Goal: Task Accomplishment & Management: Use online tool/utility

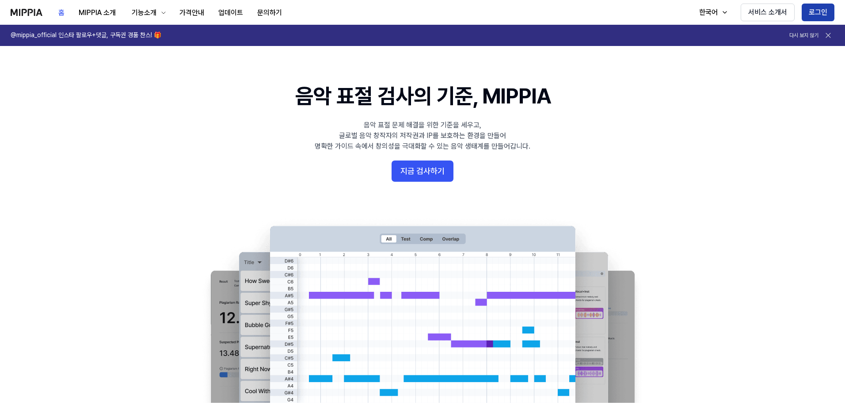
click at [819, 13] on button "로그인" at bounding box center [818, 13] width 33 height 18
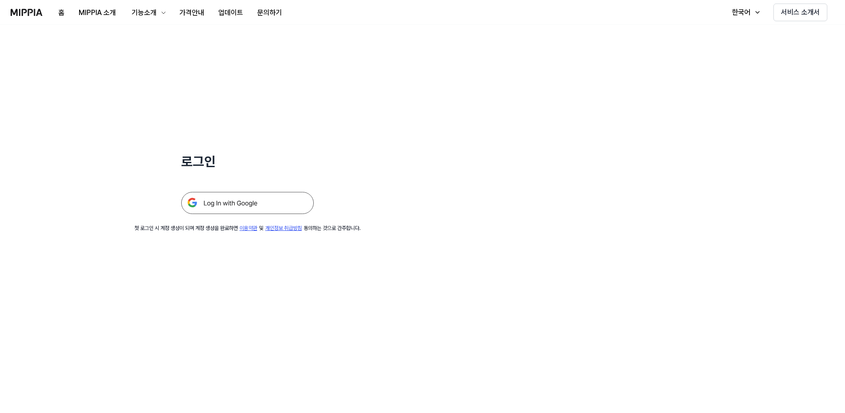
click at [241, 205] on img at bounding box center [247, 203] width 133 height 22
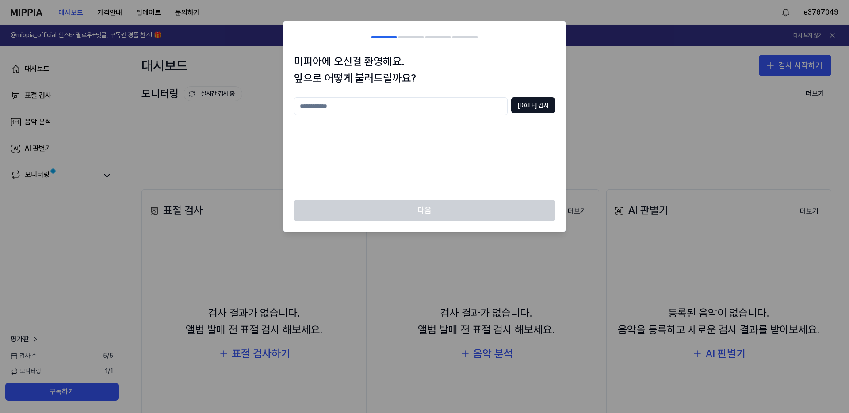
click at [367, 111] on input "text" at bounding box center [401, 106] width 214 height 18
type input "*******"
click at [530, 103] on button "[DATE] 검사" at bounding box center [533, 105] width 44 height 16
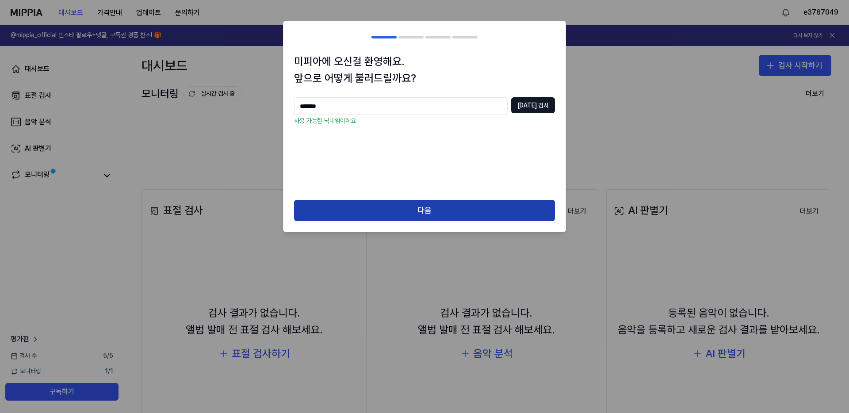
click at [422, 214] on button "다음" at bounding box center [424, 210] width 261 height 21
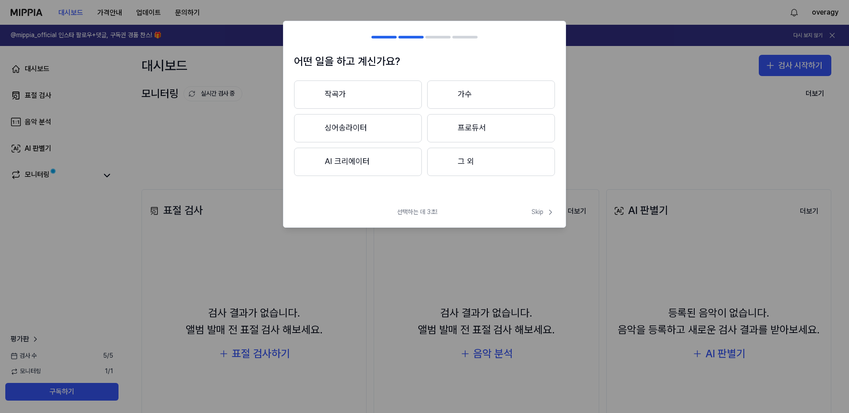
click at [473, 167] on button "그 외" at bounding box center [491, 162] width 128 height 28
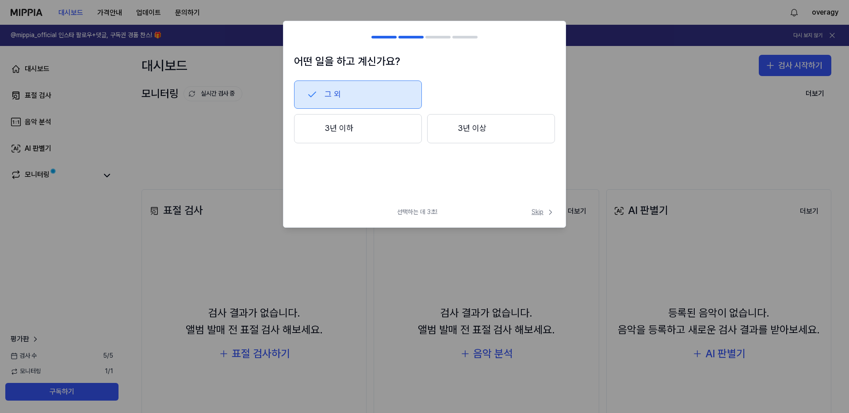
click at [541, 213] on span "Skip" at bounding box center [542, 212] width 23 height 9
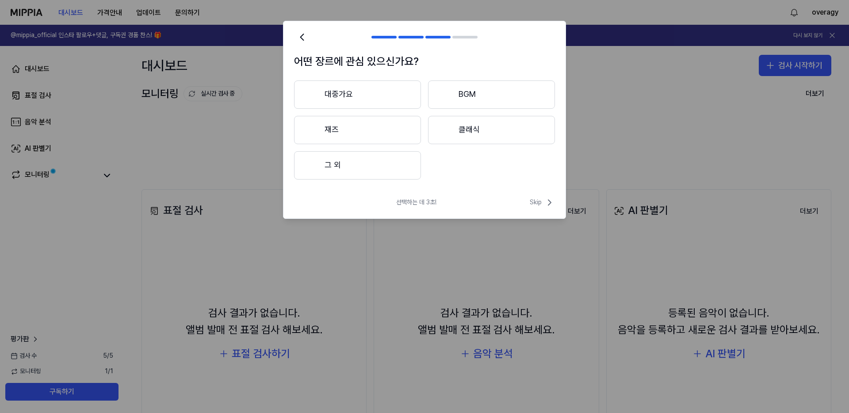
click at [359, 171] on button "그 외" at bounding box center [357, 165] width 127 height 28
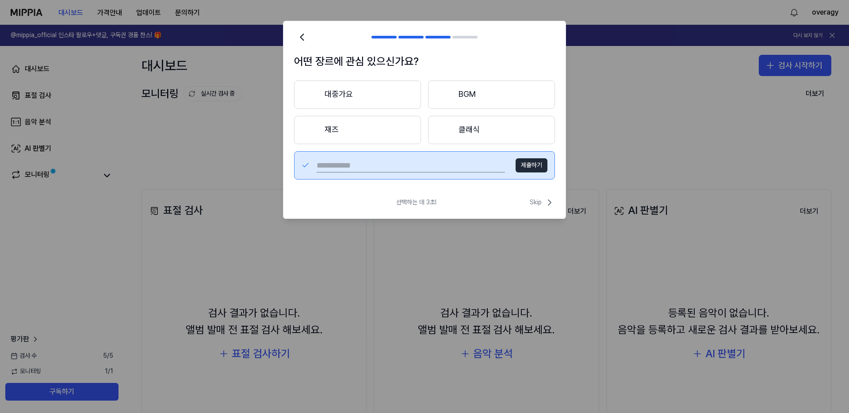
click at [333, 128] on button "재즈" at bounding box center [357, 130] width 127 height 28
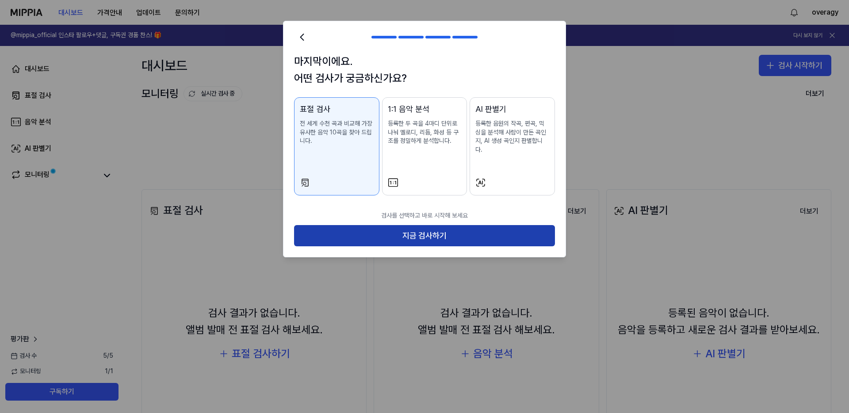
click at [450, 227] on button "지금 검사하기" at bounding box center [424, 235] width 261 height 21
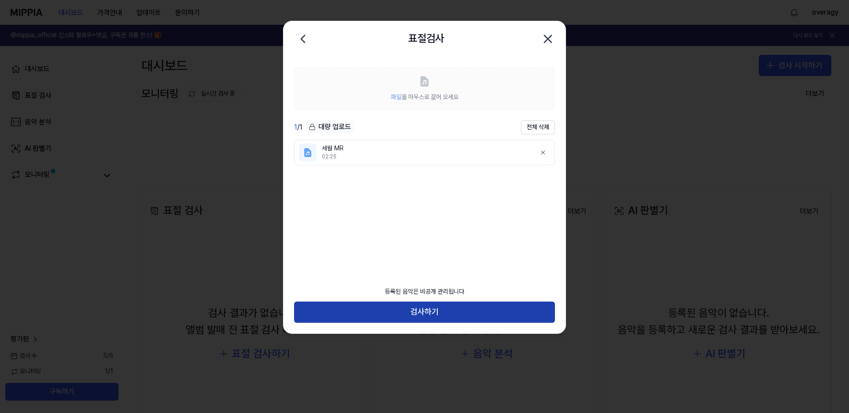
click at [441, 308] on button "검사하기" at bounding box center [424, 311] width 261 height 21
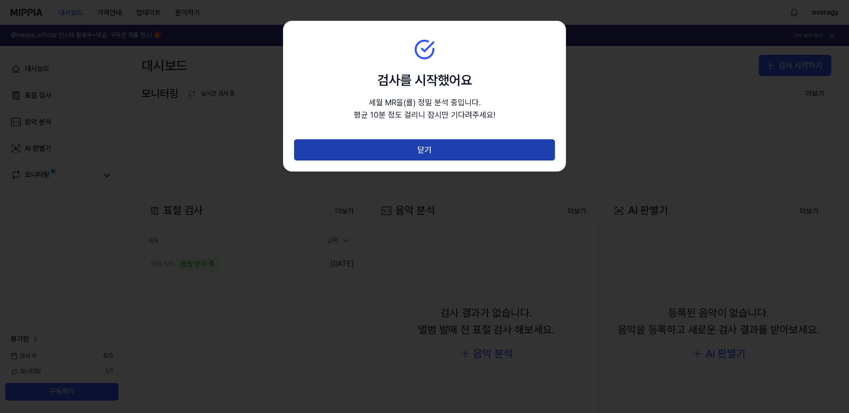
click at [419, 147] on button "닫기" at bounding box center [424, 149] width 261 height 21
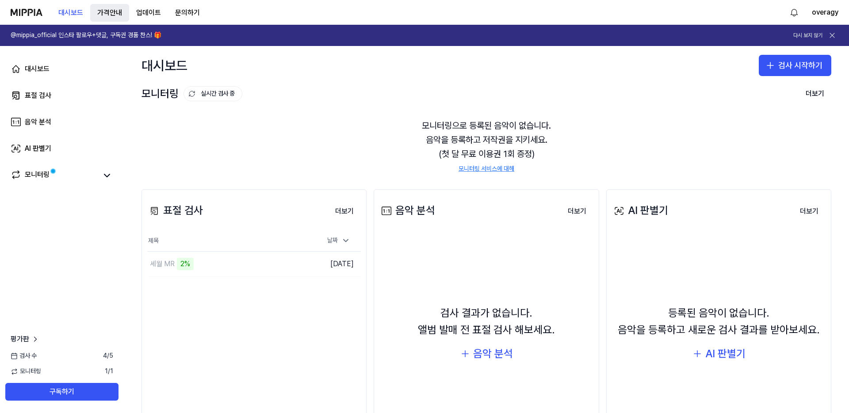
click at [111, 12] on button "가격안내" at bounding box center [109, 13] width 39 height 18
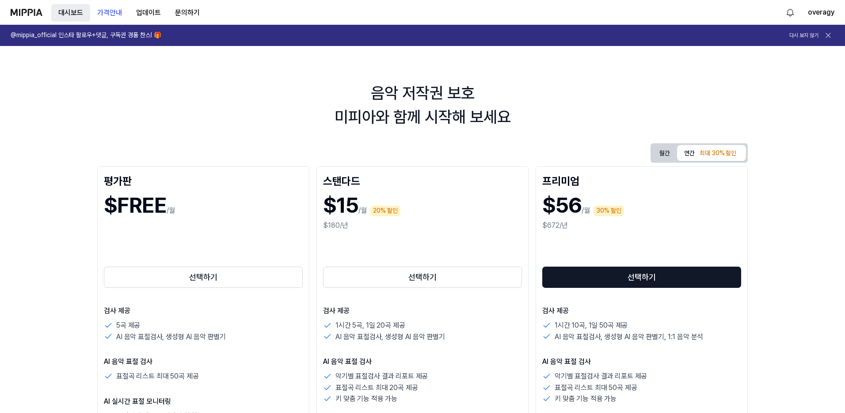
click at [65, 13] on button "대시보드" at bounding box center [70, 13] width 39 height 18
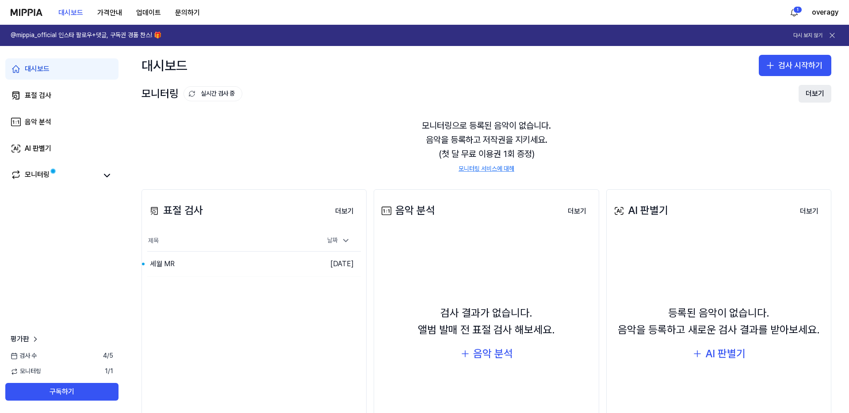
click at [810, 92] on button "더보기" at bounding box center [814, 94] width 33 height 18
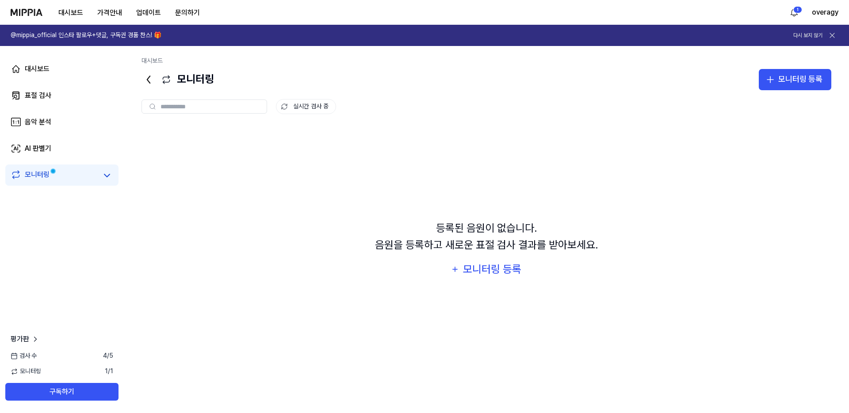
click at [148, 78] on icon at bounding box center [148, 79] width 3 height 7
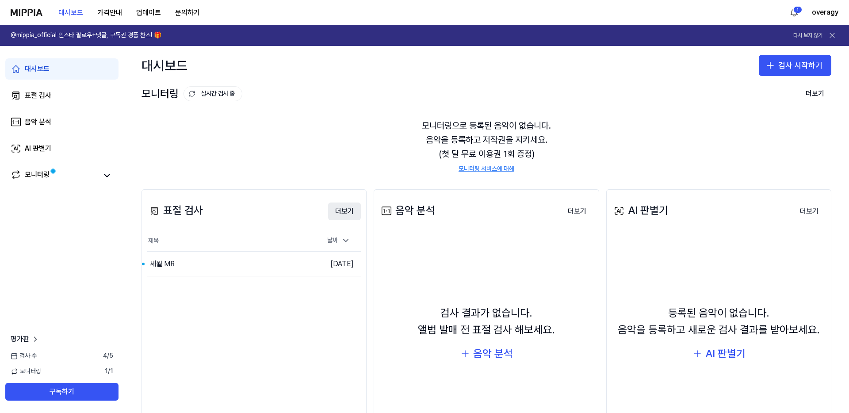
click at [340, 211] on button "더보기" at bounding box center [344, 211] width 33 height 18
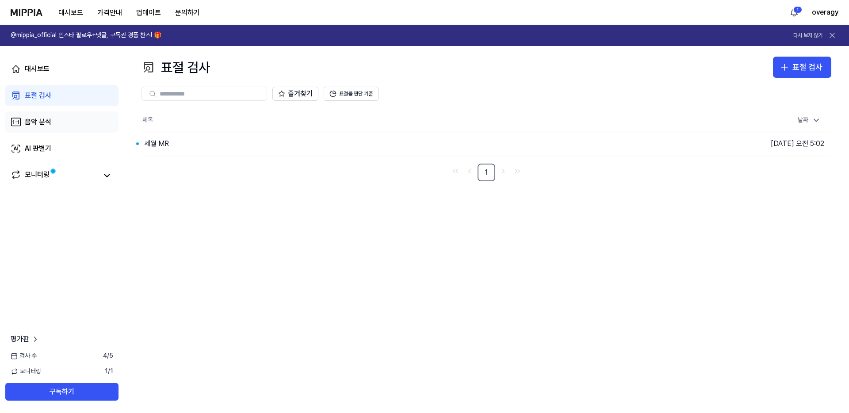
click at [39, 118] on div "음악 분석" at bounding box center [38, 122] width 27 height 11
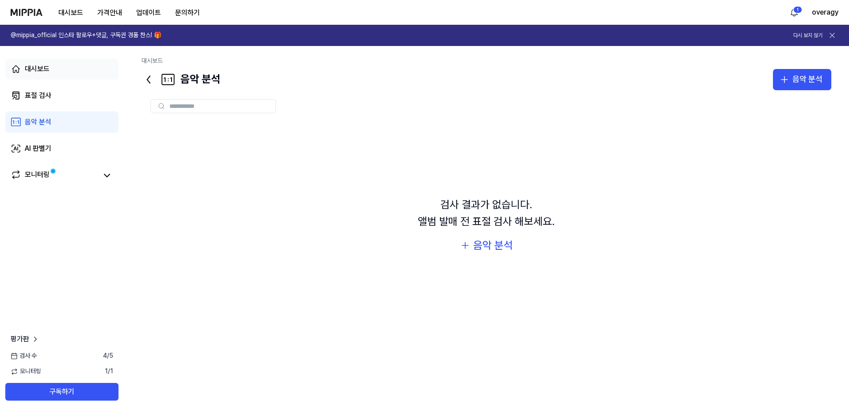
click at [44, 67] on div "대시보드" at bounding box center [37, 69] width 25 height 11
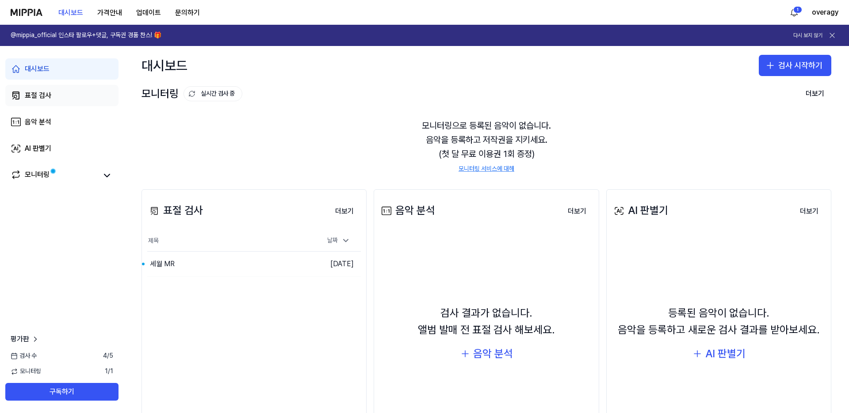
click at [35, 97] on div "표절 검사" at bounding box center [38, 95] width 27 height 11
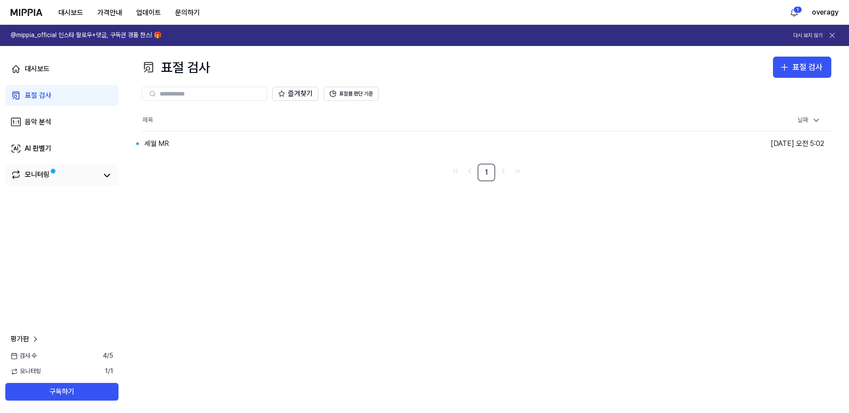
click at [35, 172] on div "모니터링" at bounding box center [37, 175] width 25 height 12
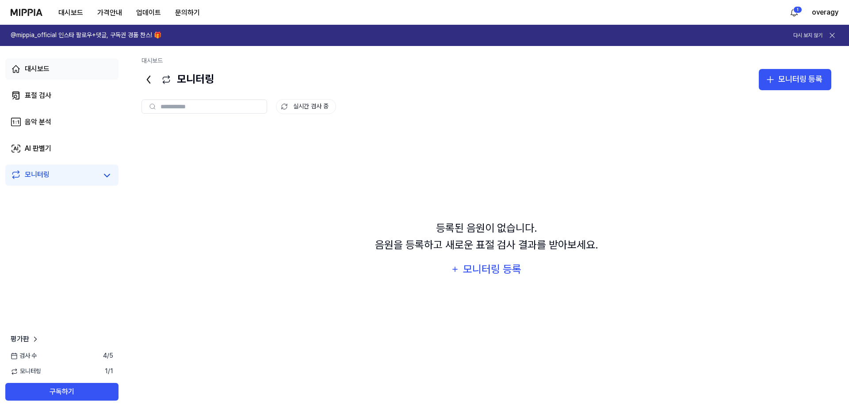
click at [37, 69] on div "대시보드" at bounding box center [37, 69] width 25 height 11
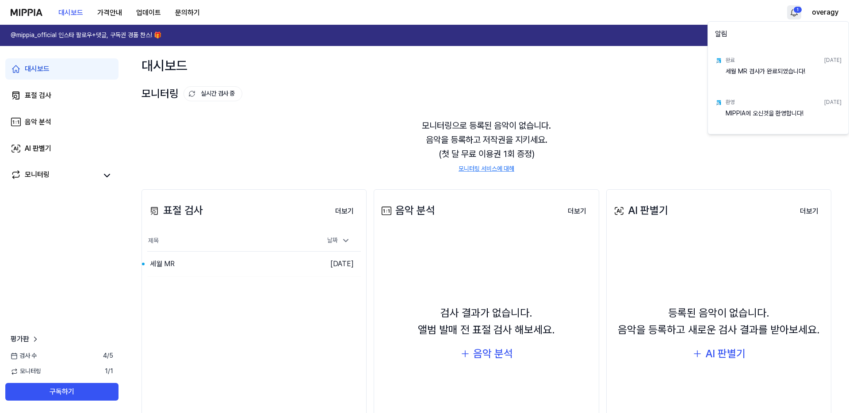
click at [797, 11] on html "대시보드 가격안내 업데이트 문의하기 1 overagy @mippia_official 인스타 팔로우+댓글, 구독권 경품 찬스! 🎁 다시 보지 않…" at bounding box center [424, 206] width 849 height 413
click at [763, 69] on div "세월 MR 검사가 완료되었습니다!" at bounding box center [783, 76] width 116 height 18
click at [725, 66] on div "완료 [DATE] 세월 MR 검사가 완료되었습니다!" at bounding box center [777, 69] width 137 height 42
click at [336, 273] on html "대시보드 가격안내 업데이트 문의하기 overagy @mippia_official 인스타 팔로우+댓글, 구독권 경품 찬스! 🎁 다시 보지 않기 …" at bounding box center [424, 206] width 849 height 413
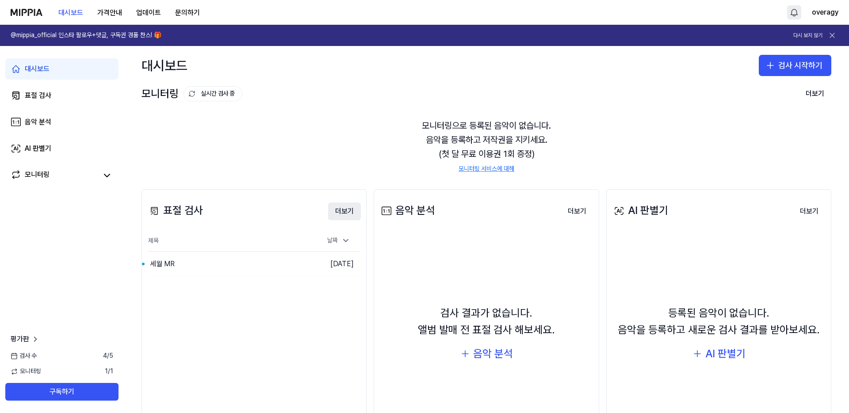
click at [335, 211] on button "더보기" at bounding box center [344, 211] width 33 height 18
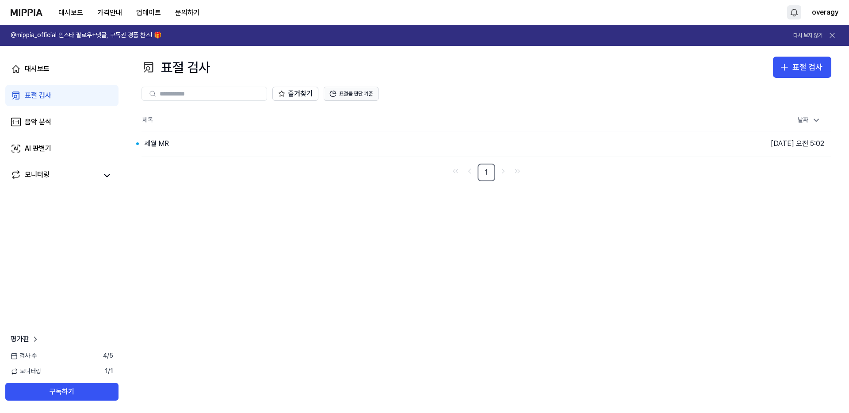
click at [348, 94] on button "표절률 판단 기준" at bounding box center [351, 94] width 55 height 14
click at [266, 264] on div "표절 검사 표절 검사 표절 검사 음악 분석 AI 판별기 즐겨찾기 표절률 판단 기준 제목 날짜 세월 MR 이동하기 [DATE] 오전 5:0…" at bounding box center [486, 229] width 725 height 367
click at [156, 144] on div "세월 MR" at bounding box center [156, 143] width 25 height 11
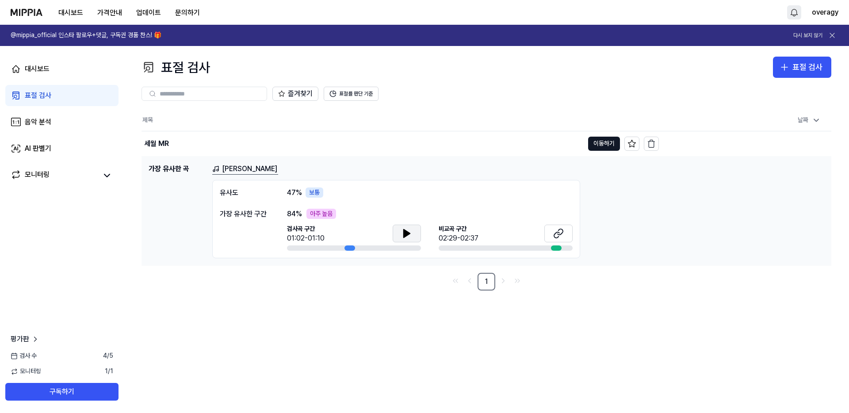
click at [409, 233] on icon at bounding box center [407, 233] width 6 height 8
click at [408, 235] on icon at bounding box center [409, 232] width 2 height 7
click at [560, 234] on icon at bounding box center [559, 232] width 5 height 6
click at [593, 145] on button "이동하기" at bounding box center [604, 144] width 32 height 14
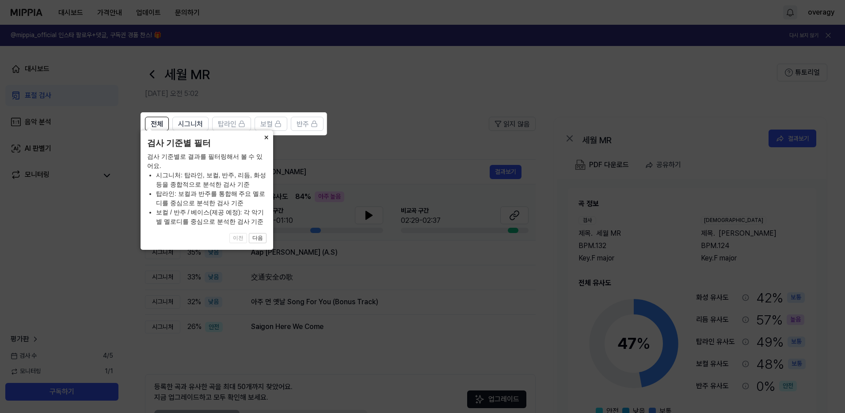
click at [266, 143] on button "×" at bounding box center [266, 136] width 14 height 12
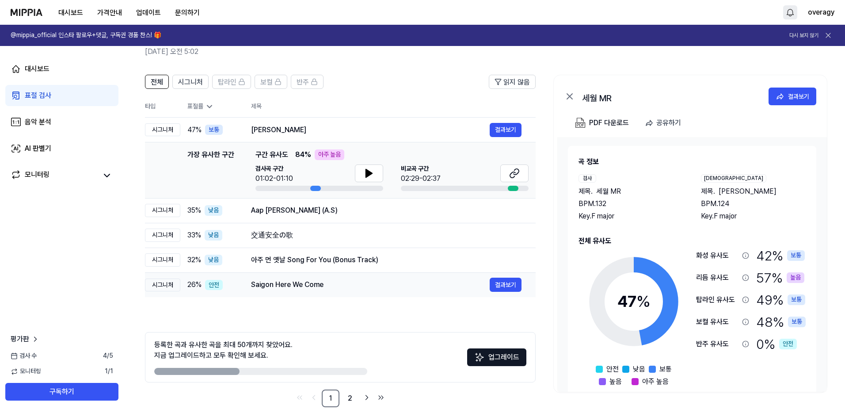
scroll to position [54, 0]
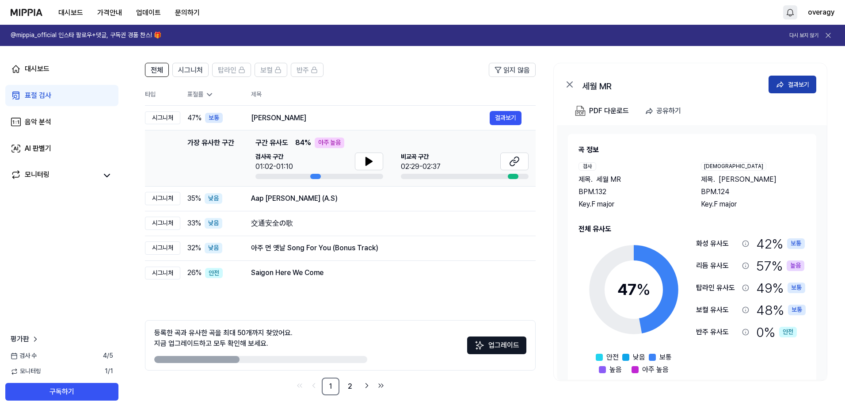
click at [783, 81] on icon at bounding box center [780, 84] width 9 height 9
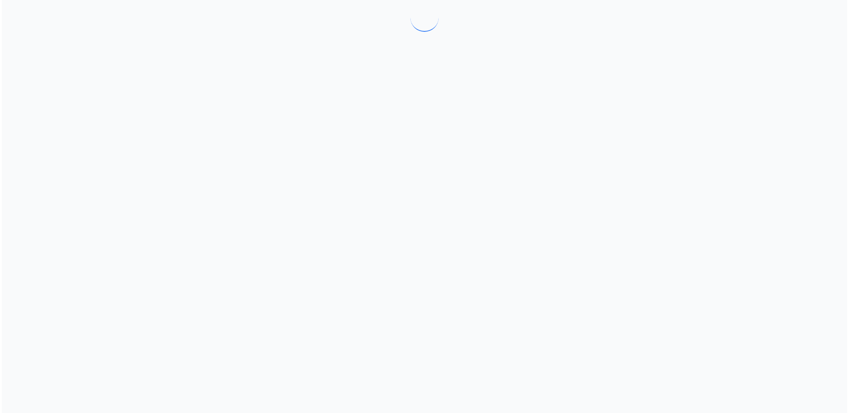
scroll to position [0, 0]
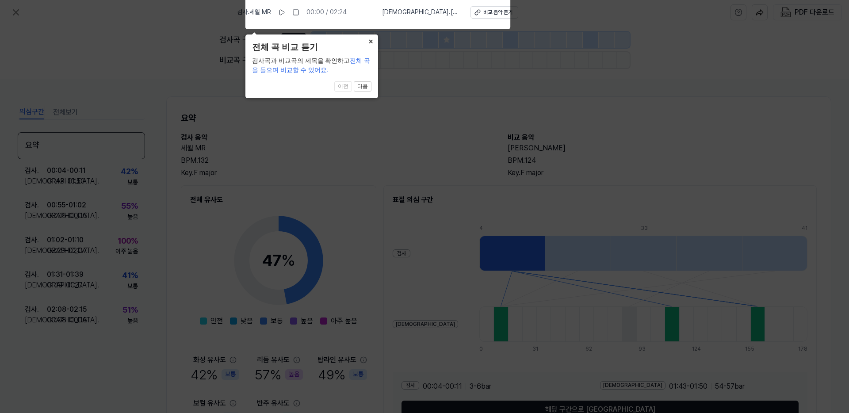
click at [371, 38] on button "×" at bounding box center [371, 40] width 14 height 12
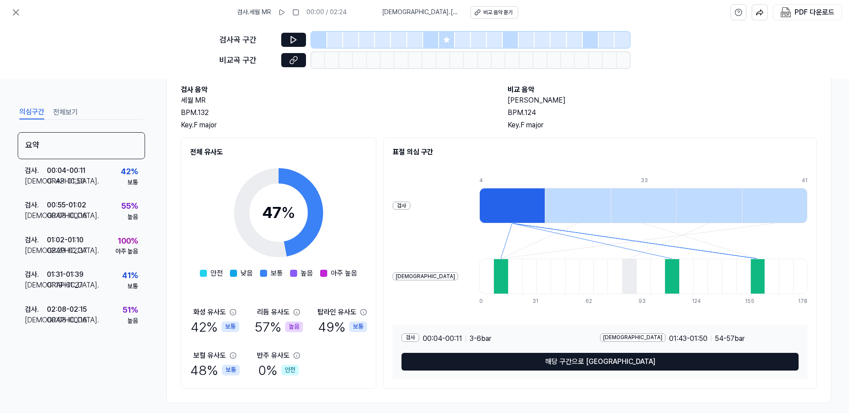
scroll to position [56, 0]
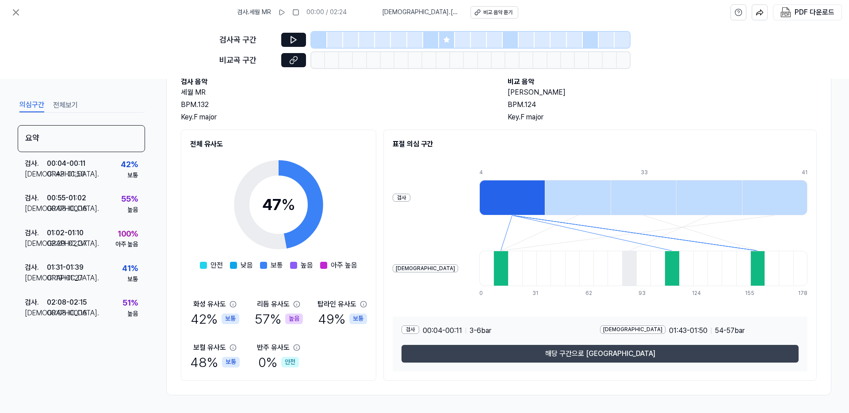
click at [567, 356] on button "해당 구간으로 [GEOGRAPHIC_DATA]" at bounding box center [599, 354] width 397 height 18
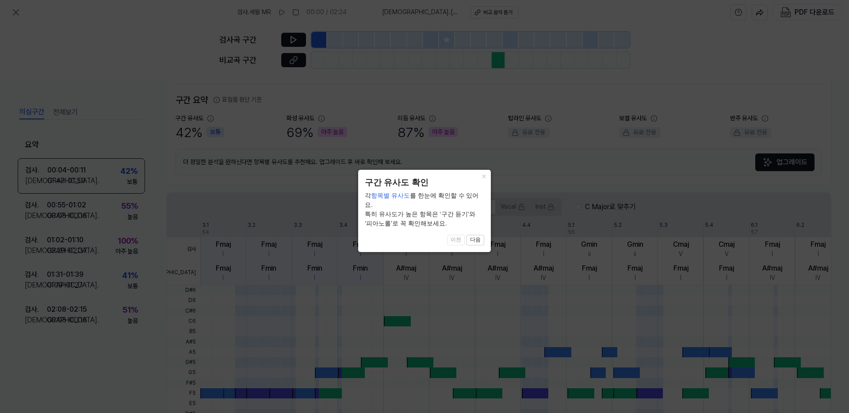
scroll to position [194, 0]
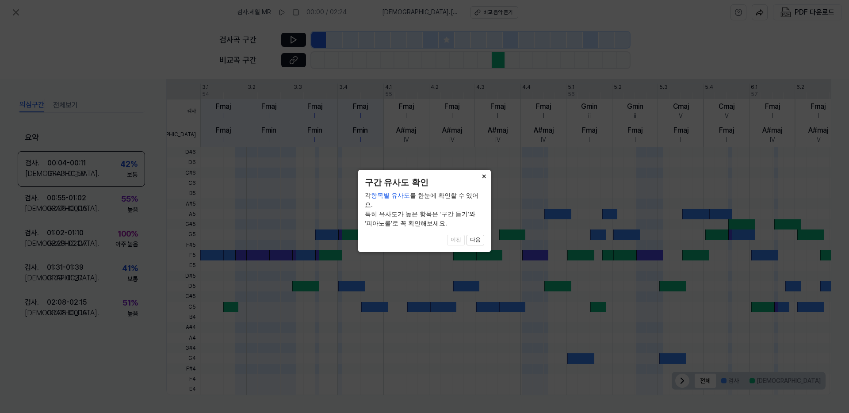
click at [484, 176] on button "×" at bounding box center [484, 176] width 14 height 12
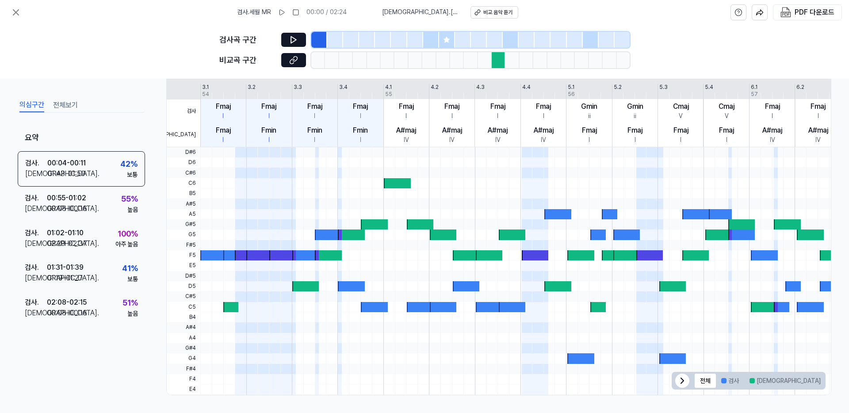
click at [63, 104] on button "전체보기" at bounding box center [65, 105] width 25 height 14
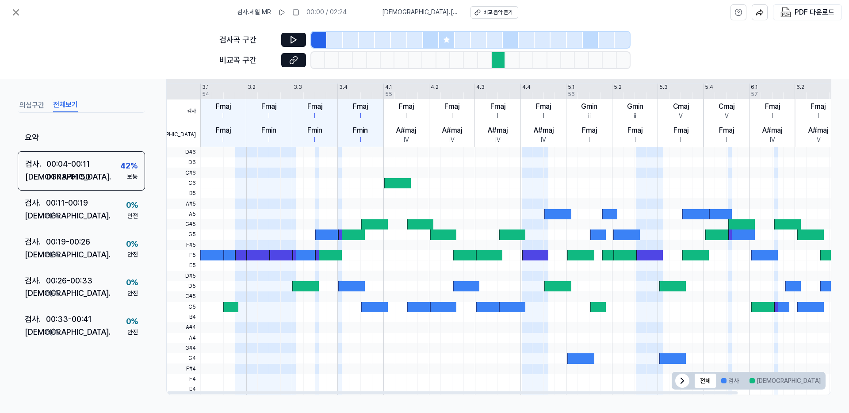
scroll to position [0, 0]
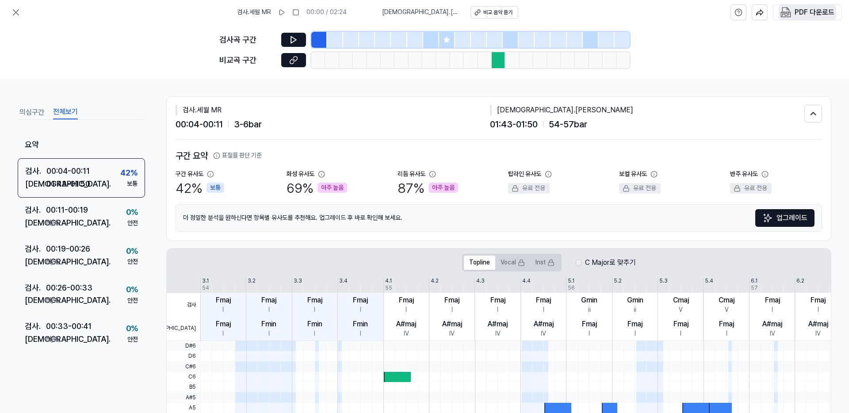
click at [803, 12] on div "PDF 다운로드" at bounding box center [814, 12] width 40 height 11
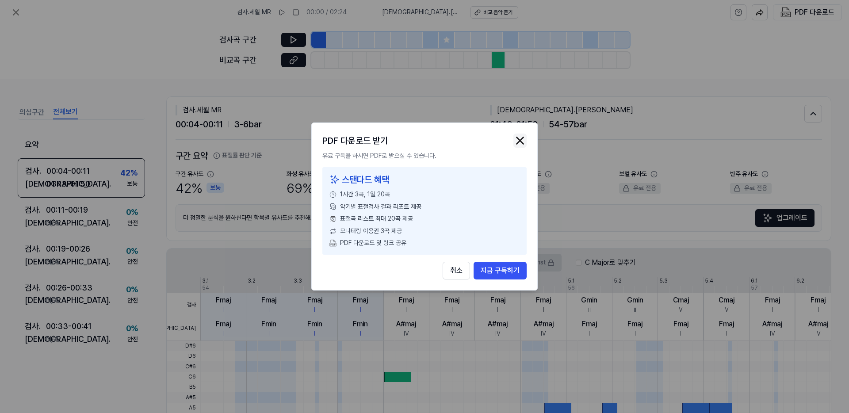
click at [519, 143] on img "button" at bounding box center [519, 140] width 13 height 13
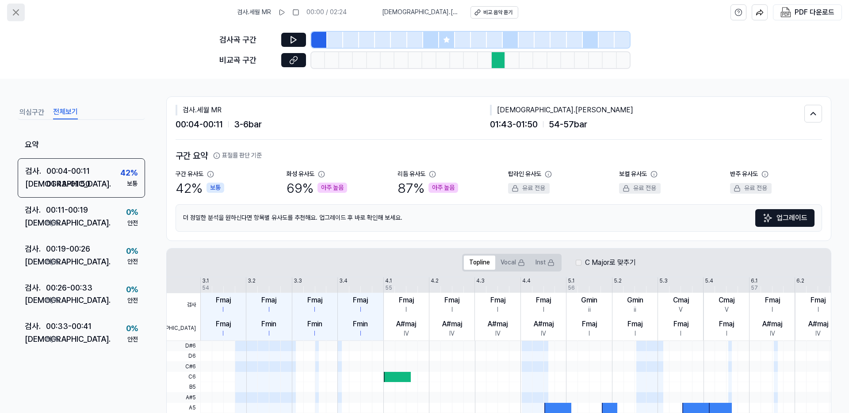
click at [15, 11] on icon at bounding box center [15, 12] width 5 height 5
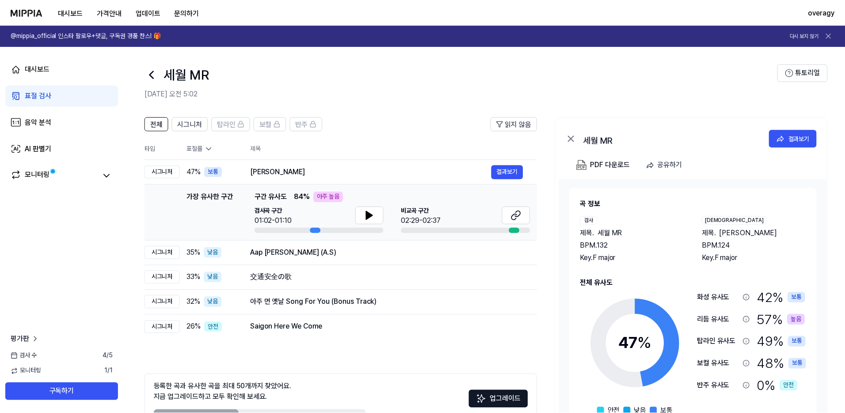
scroll to position [54, 0]
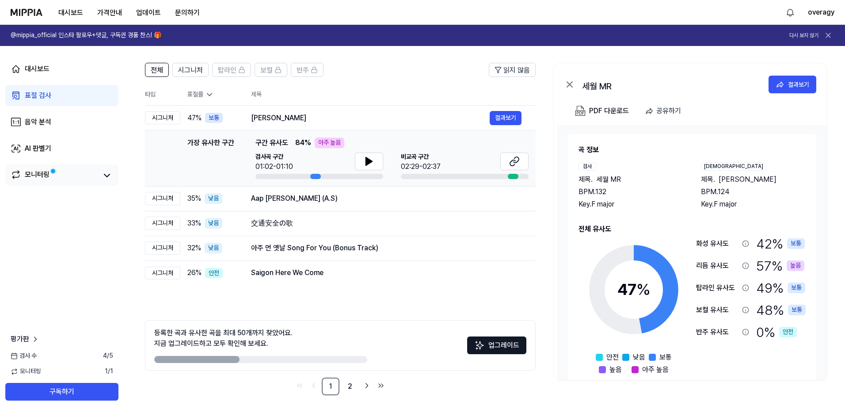
click at [39, 170] on div "모니터링" at bounding box center [37, 175] width 25 height 12
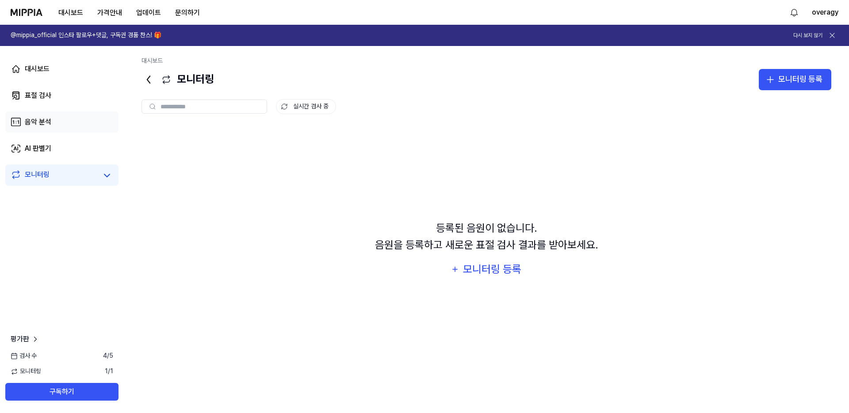
click at [42, 120] on div "음악 분석" at bounding box center [38, 122] width 27 height 11
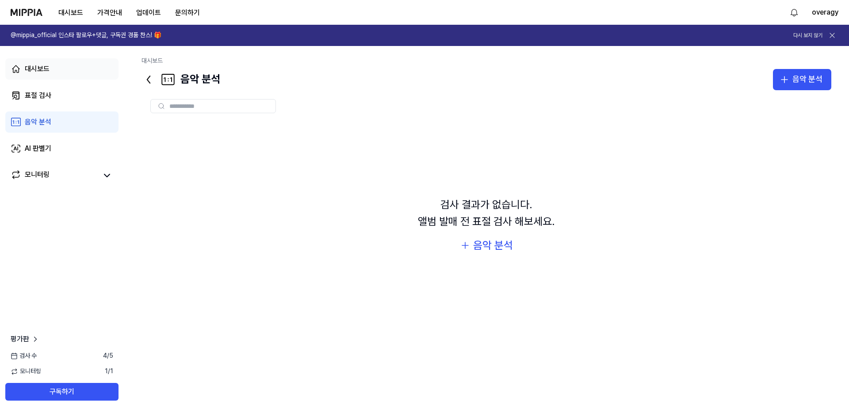
click at [38, 67] on div "대시보드" at bounding box center [37, 69] width 25 height 11
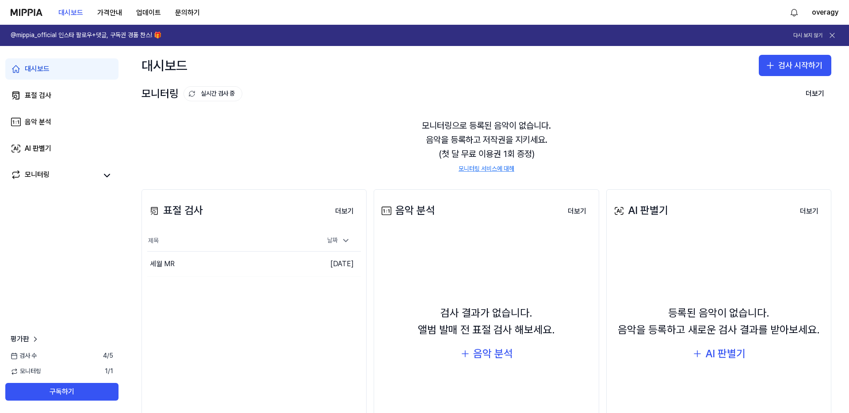
click at [18, 14] on img at bounding box center [27, 12] width 32 height 7
click at [39, 11] on img at bounding box center [27, 12] width 32 height 7
